Goal: Check status: Check status

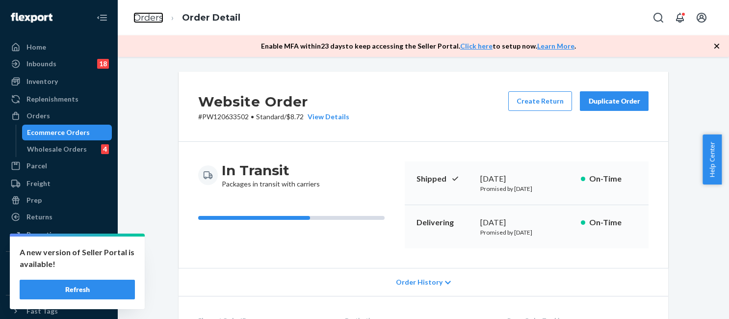
click at [149, 16] on link "Orders" at bounding box center [148, 17] width 30 height 11
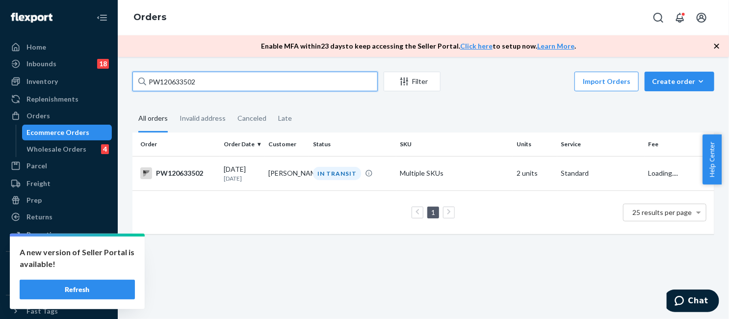
click at [216, 80] on input "PW120633502" at bounding box center [254, 82] width 245 height 20
paste input "2948"
type input "PW120632948"
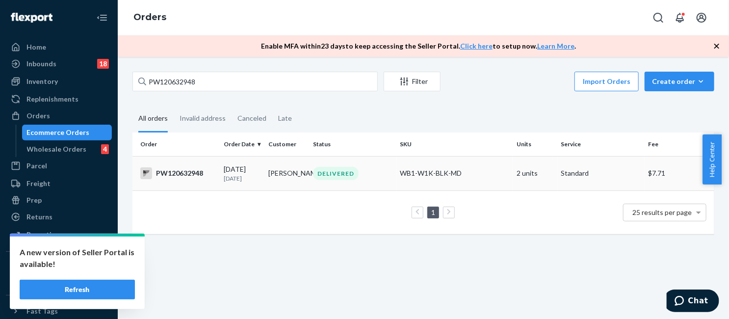
click at [391, 166] on td "DELIVERED" at bounding box center [352, 173] width 87 height 34
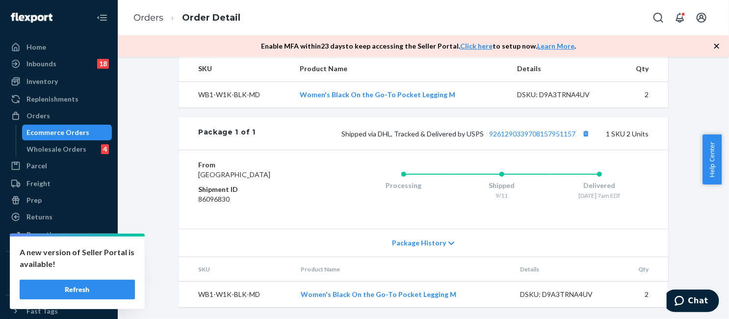
scroll to position [352, 0]
click at [545, 127] on div "Shipped via DHL, Tracked & Delivered by USPS 9261290339708157951157 1 SKU 2 Uni…" at bounding box center [451, 133] width 393 height 13
click at [540, 129] on link "9261290339708157951157" at bounding box center [532, 133] width 86 height 8
click at [109, 289] on button "Refresh" at bounding box center [77, 289] width 115 height 20
